Goal: Task Accomplishment & Management: Manage account settings

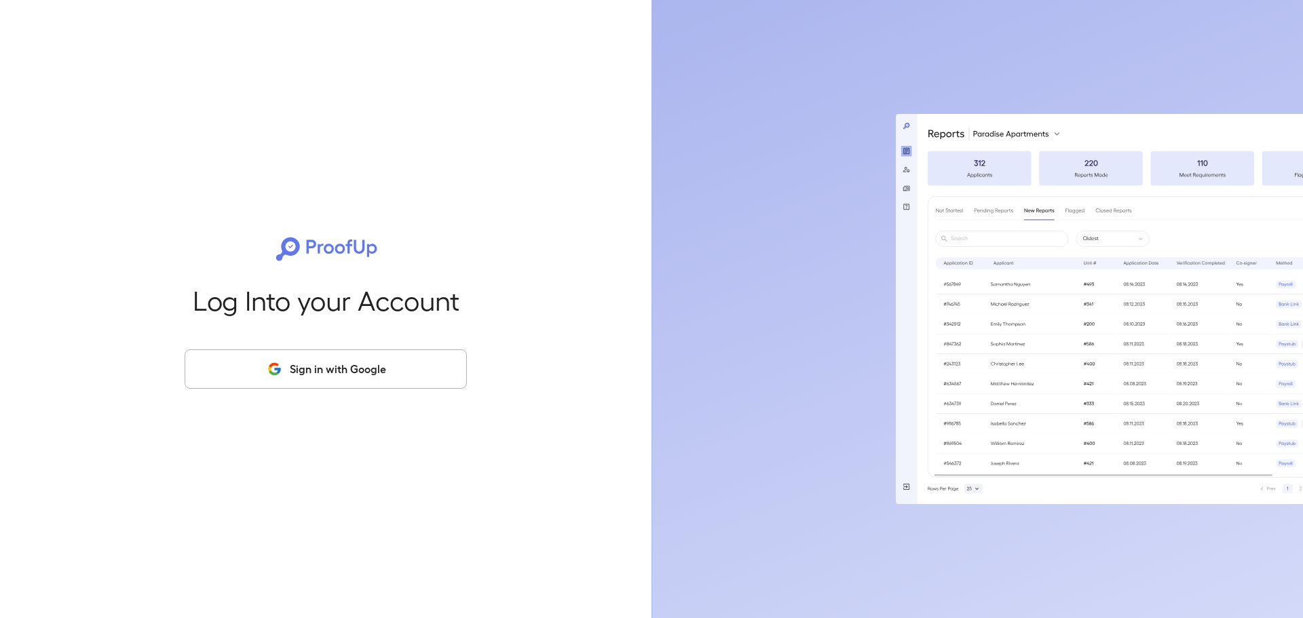
click at [318, 366] on button "Sign in with Google" at bounding box center [326, 369] width 282 height 39
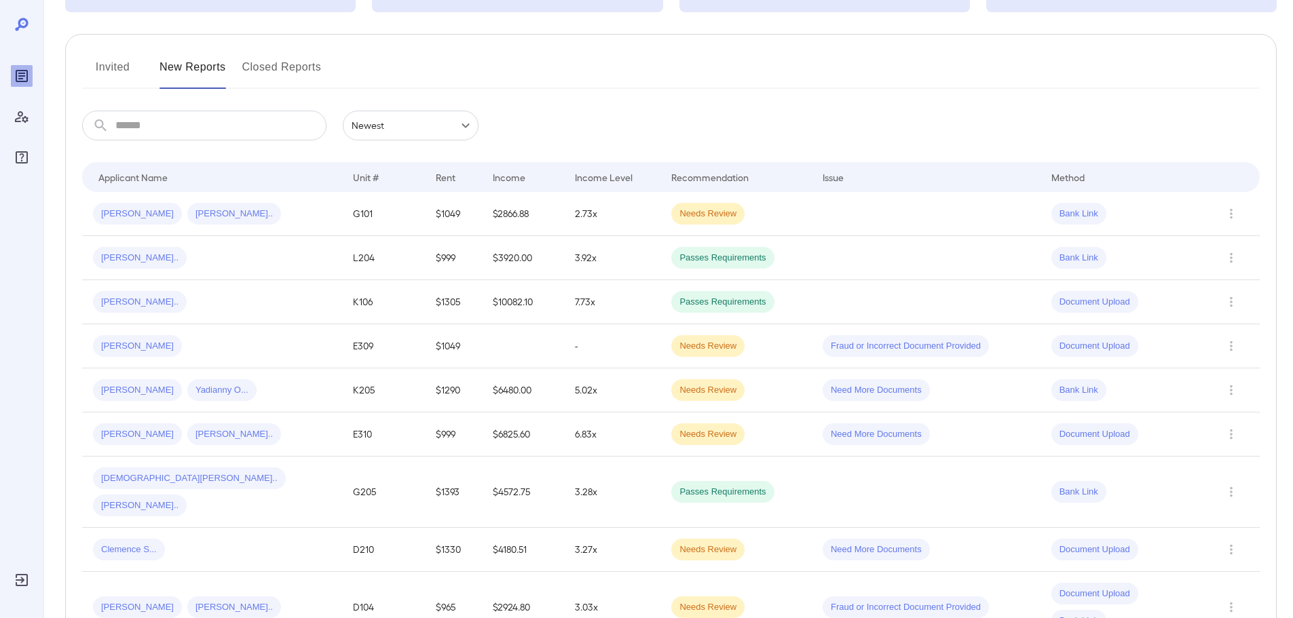
scroll to position [136, 0]
click at [122, 64] on button "Invited" at bounding box center [112, 71] width 61 height 33
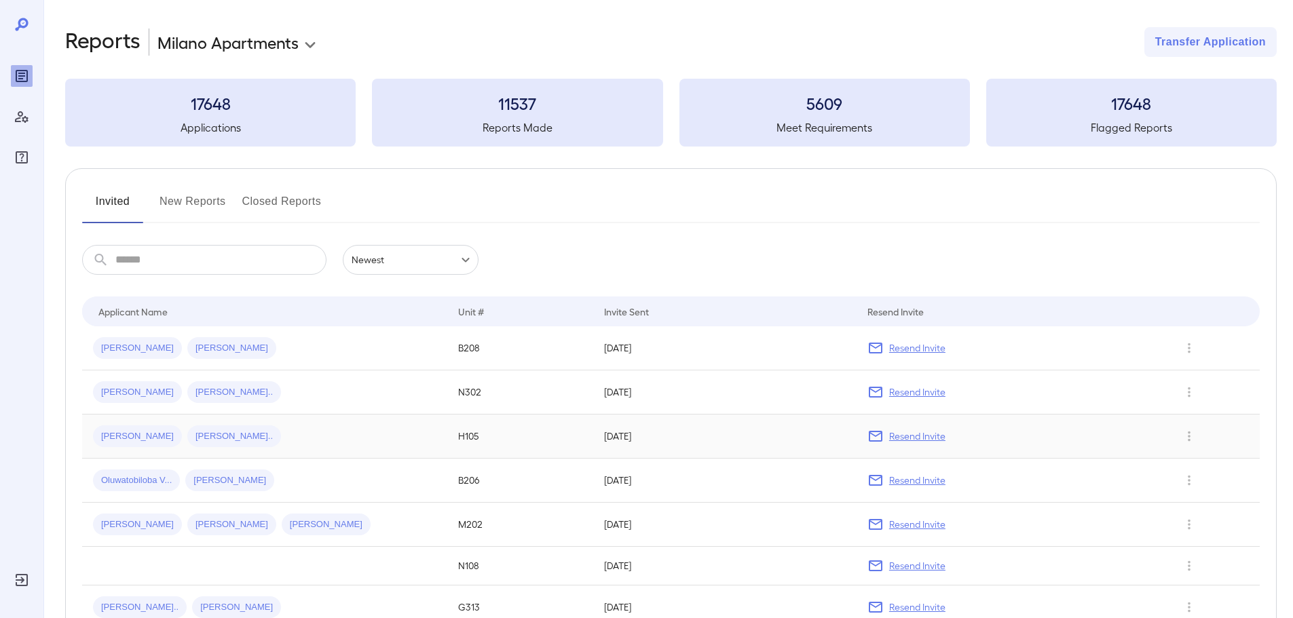
scroll to position [68, 0]
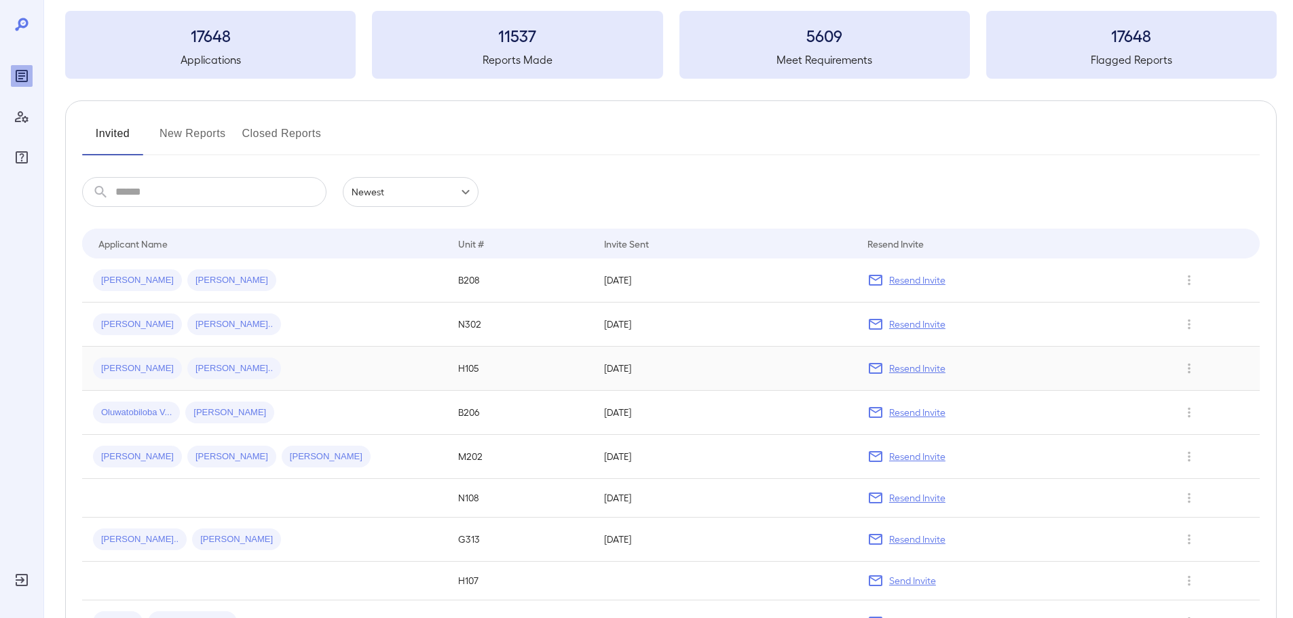
click at [277, 369] on div "[PERSON_NAME] [PERSON_NAME].." at bounding box center [264, 369] width 343 height 22
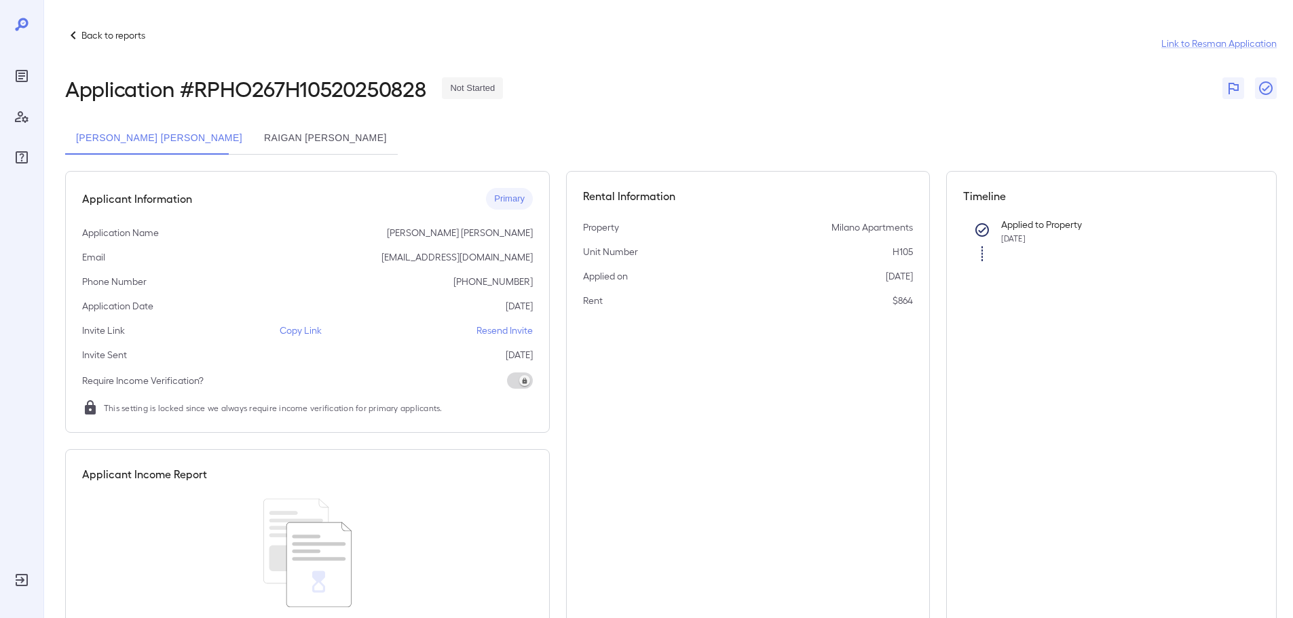
click at [286, 143] on button "Raigan [PERSON_NAME]" at bounding box center [325, 138] width 145 height 33
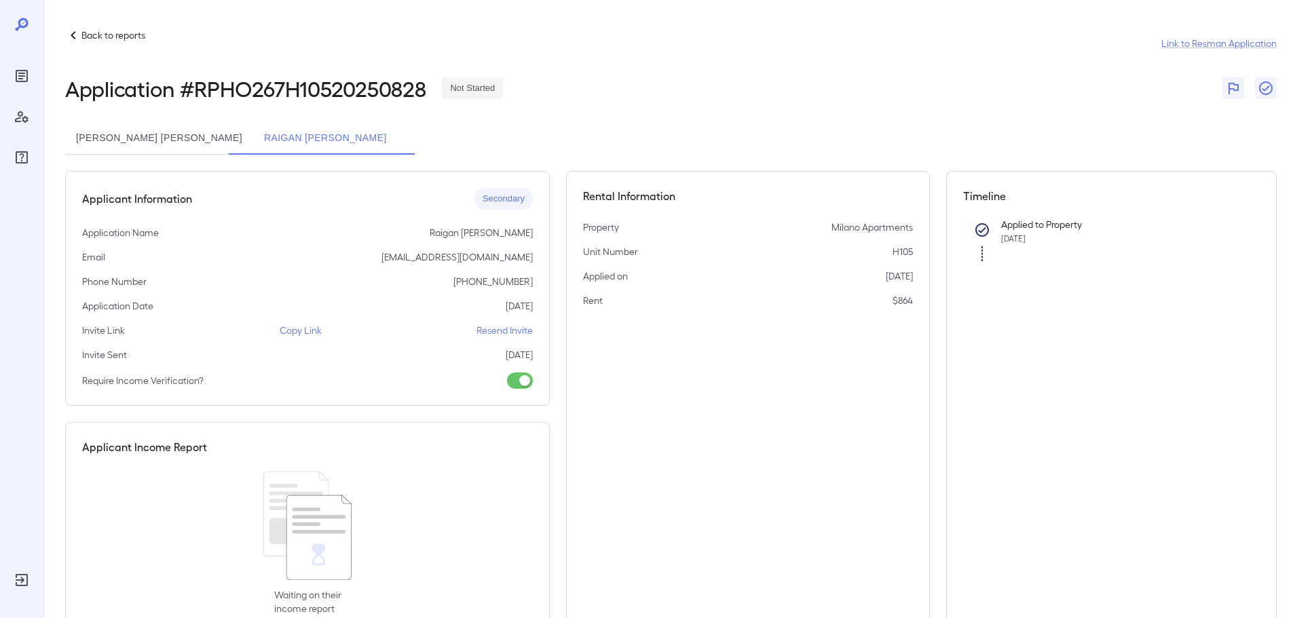
click at [500, 329] on p "Resend Invite" at bounding box center [504, 331] width 56 height 14
click at [164, 135] on button "[PERSON_NAME] [PERSON_NAME]" at bounding box center [159, 138] width 188 height 33
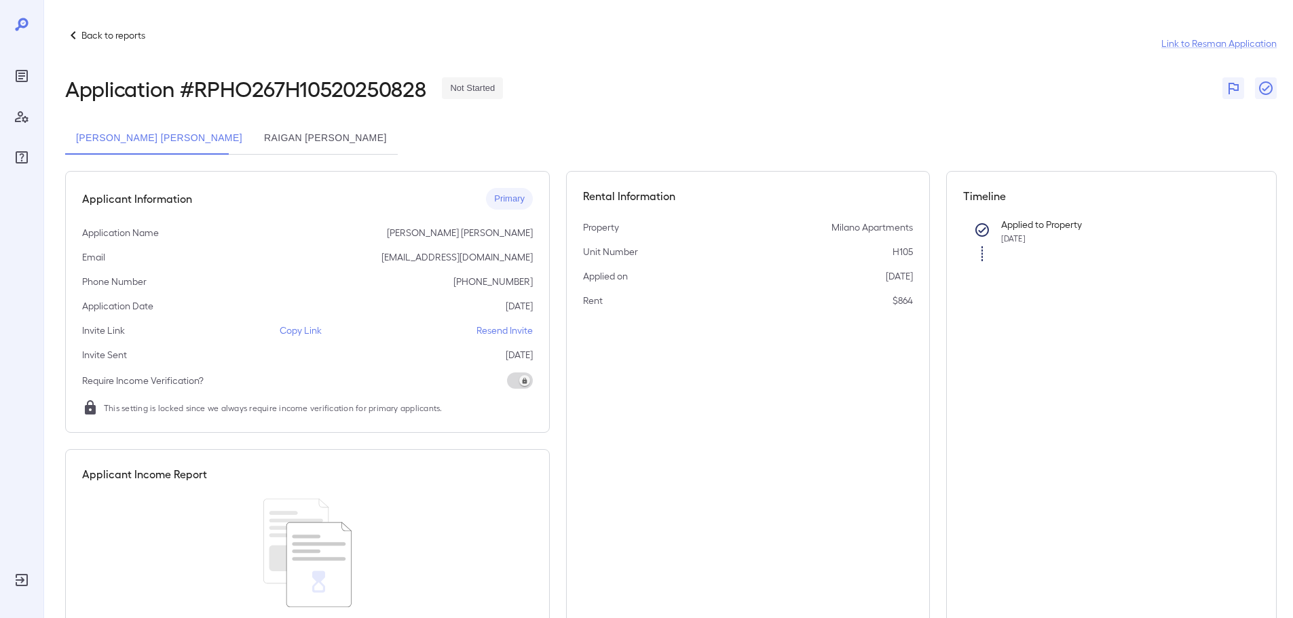
click at [504, 332] on p "Resend Invite" at bounding box center [504, 331] width 56 height 14
